Goal: Find specific page/section: Find specific page/section

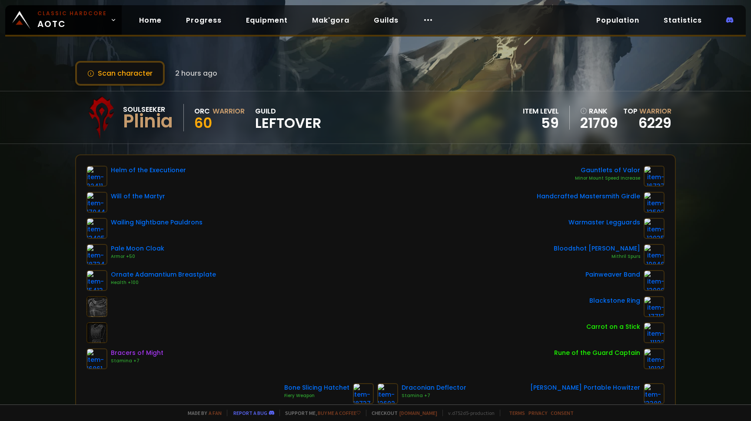
scroll to position [104, 0]
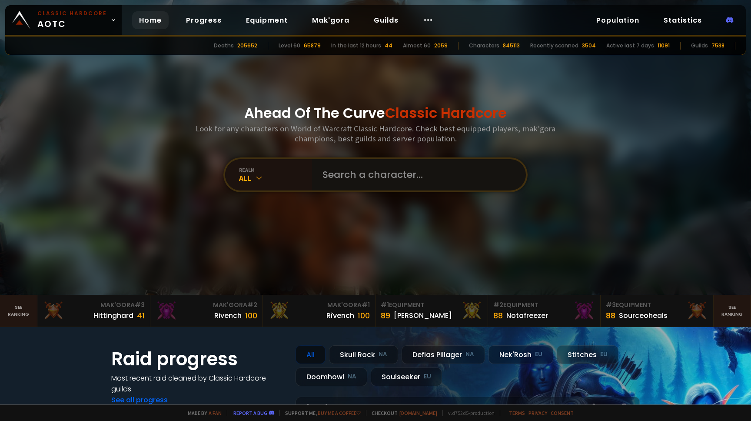
click at [331, 161] on input "text" at bounding box center [416, 174] width 198 height 31
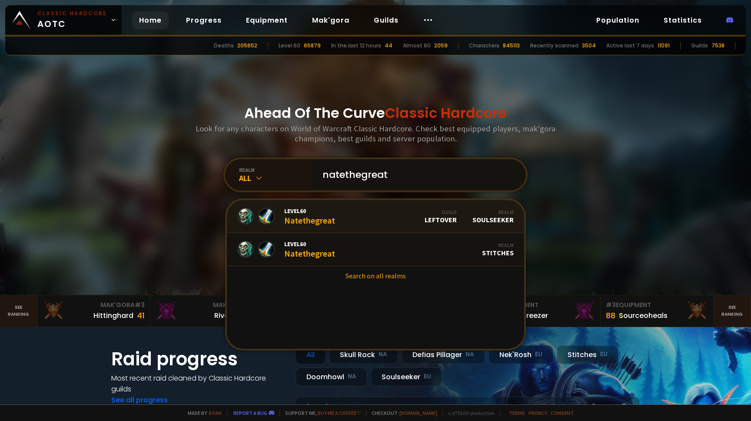
type input "natethegreat"
click at [355, 222] on link "Level 60 Natethegreat Guild LEFTOVER Realm Soulseeker" at bounding box center [375, 216] width 297 height 33
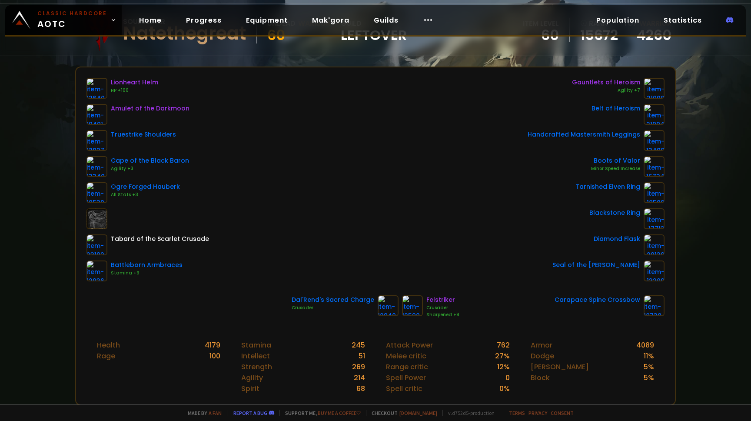
scroll to position [89, 0]
